Goal: Information Seeking & Learning: Learn about a topic

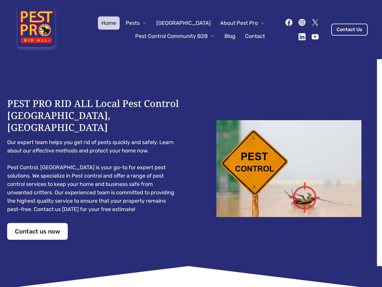
click at [191, 143] on div "PEST PRO RID ALL Local Pest Control [GEOGRAPHIC_DATA], [GEOGRAPHIC_DATA] Our ex…" at bounding box center [191, 168] width 368 height 142
click at [140, 23] on span "Pests" at bounding box center [133, 23] width 14 height 8
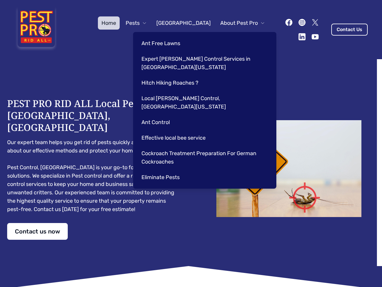
click at [237, 23] on span "About Pest Pro" at bounding box center [239, 23] width 38 height 8
click at [169, 36] on div "Ant Free Lawns Expert [PERSON_NAME] Control Services in [GEOGRAPHIC_DATA] [US_S…" at bounding box center [204, 110] width 143 height 157
